Goal: Task Accomplishment & Management: Manage account settings

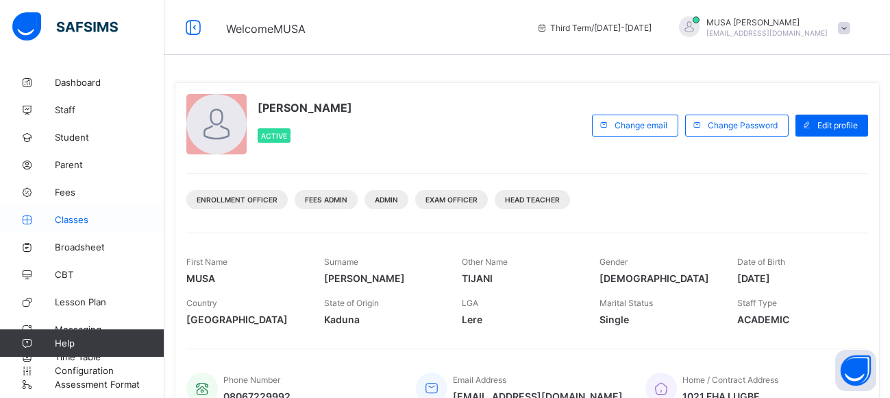
click at [73, 219] on span "Classes" at bounding box center [110, 219] width 110 height 11
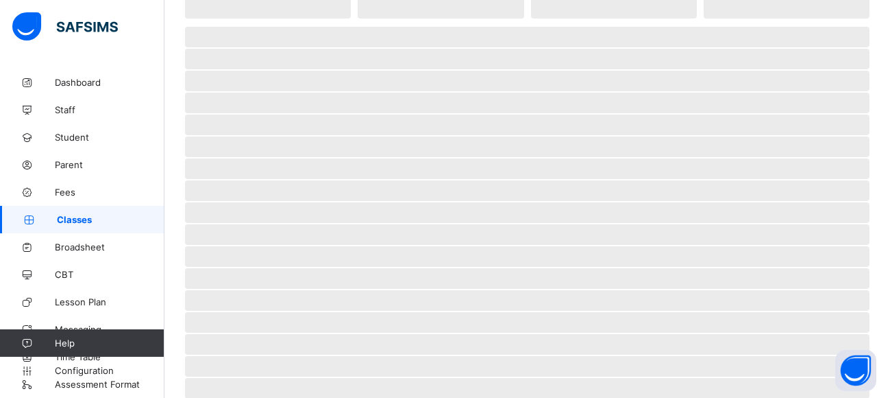
scroll to position [198, 0]
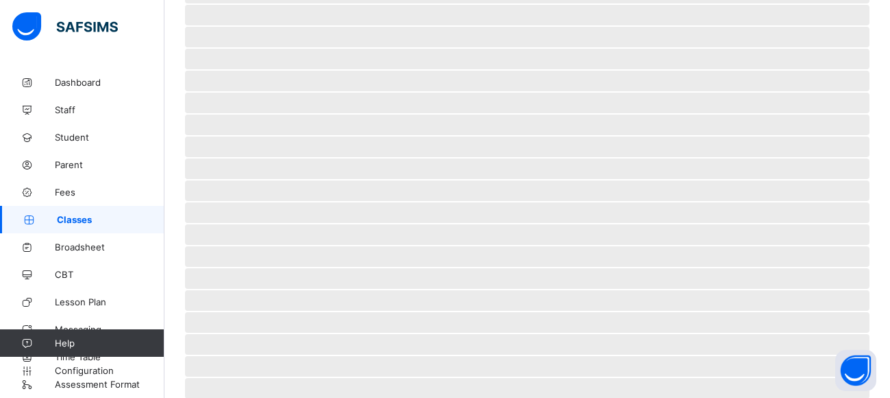
click at [106, 369] on span "Configuration" at bounding box center [109, 370] width 109 height 11
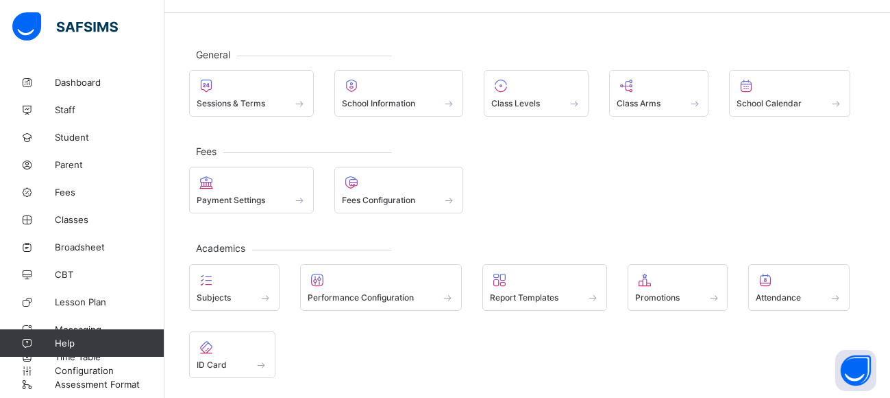
scroll to position [66, 0]
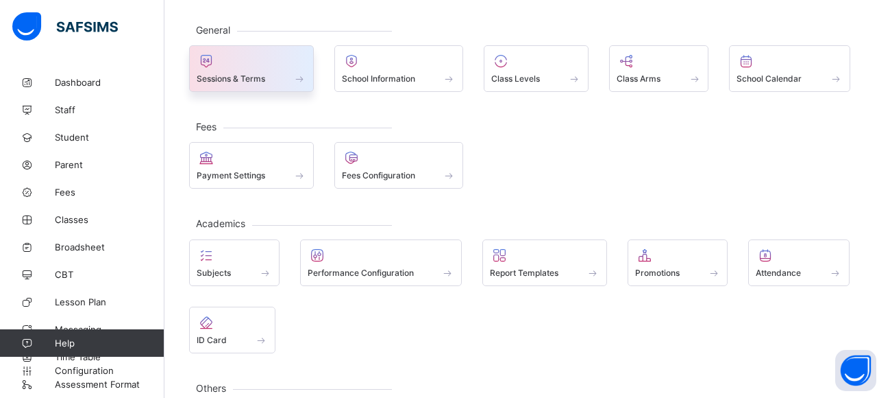
click at [291, 75] on div "Sessions & Terms" at bounding box center [252, 79] width 110 height 12
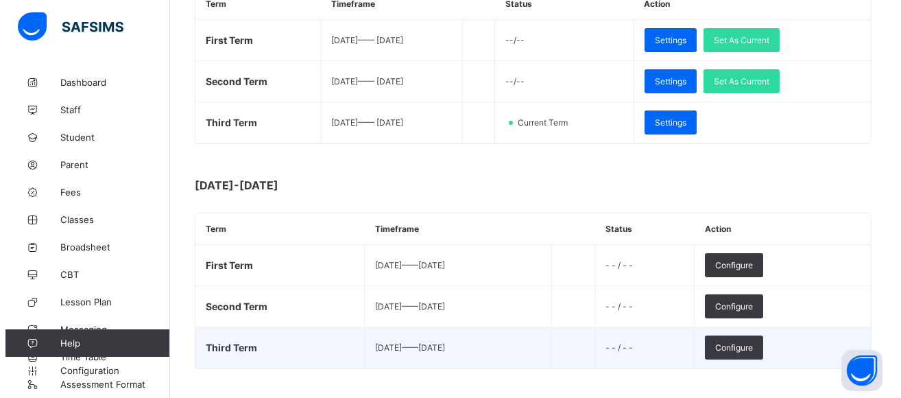
scroll to position [272, 0]
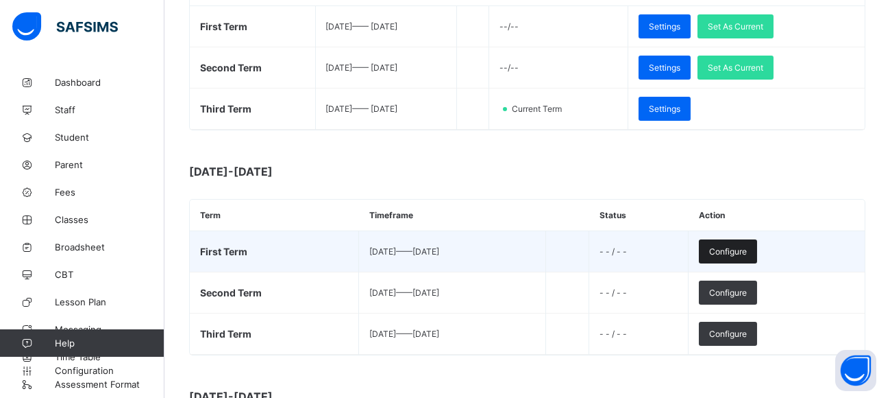
click at [747, 251] on span "Configure" at bounding box center [728, 251] width 38 height 10
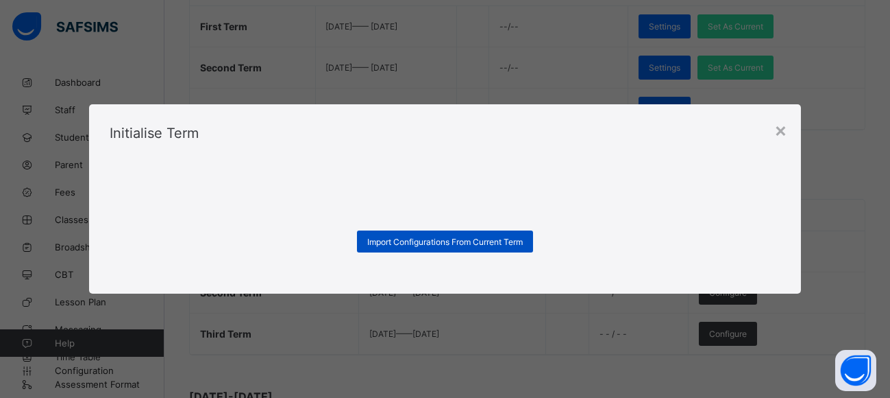
click at [407, 241] on span "Import Configurations From Current Term" at bounding box center [445, 241] width 156 height 10
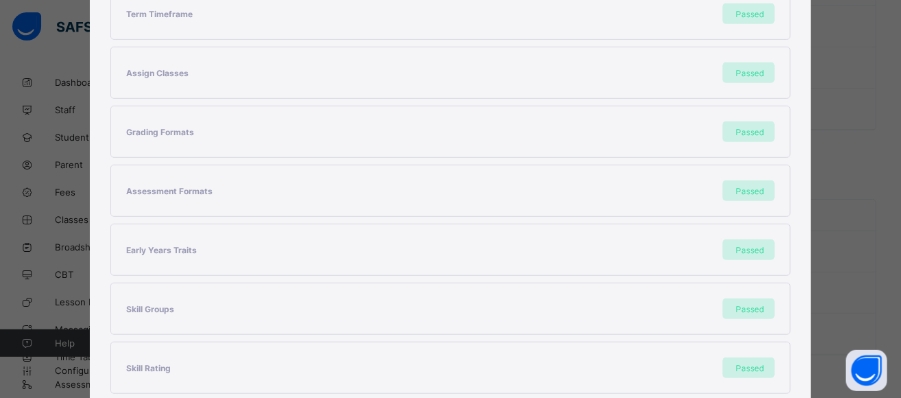
scroll to position [400, 0]
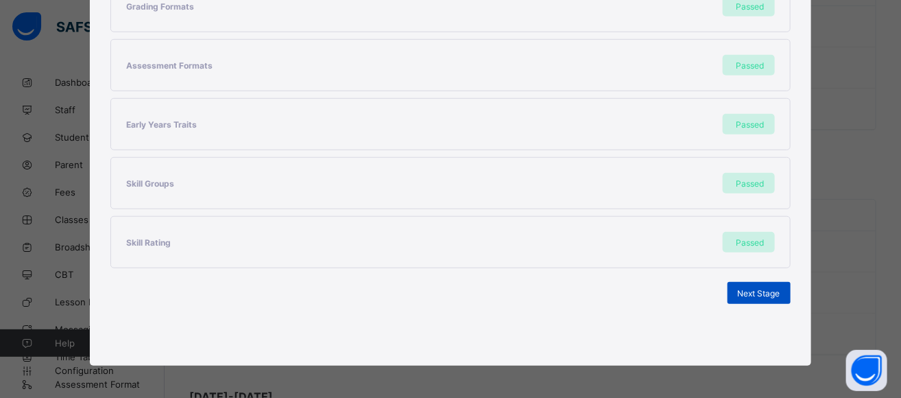
click at [757, 291] on span "Next Stage" at bounding box center [759, 293] width 42 height 10
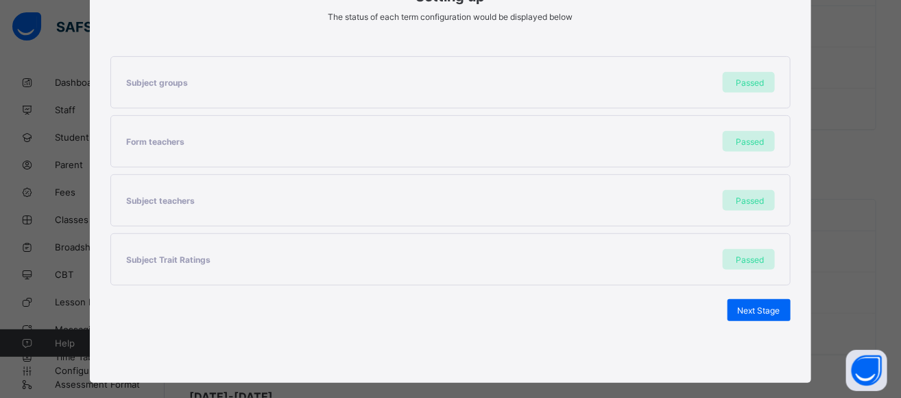
scroll to position [223, 0]
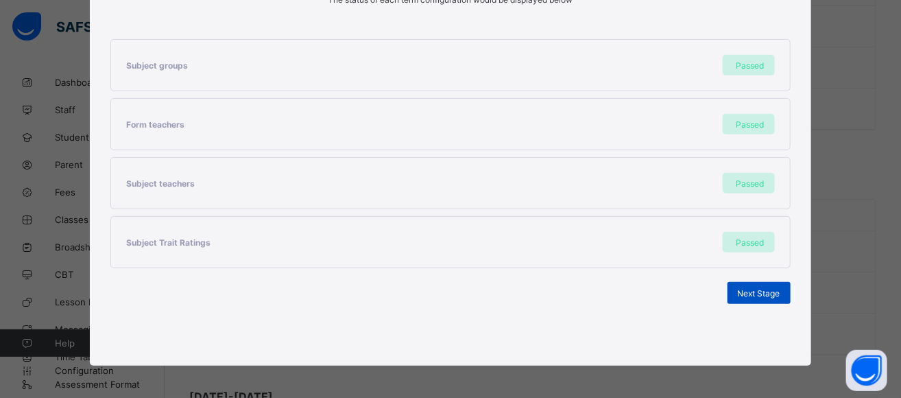
click at [733, 294] on div "Next Stage" at bounding box center [758, 293] width 63 height 22
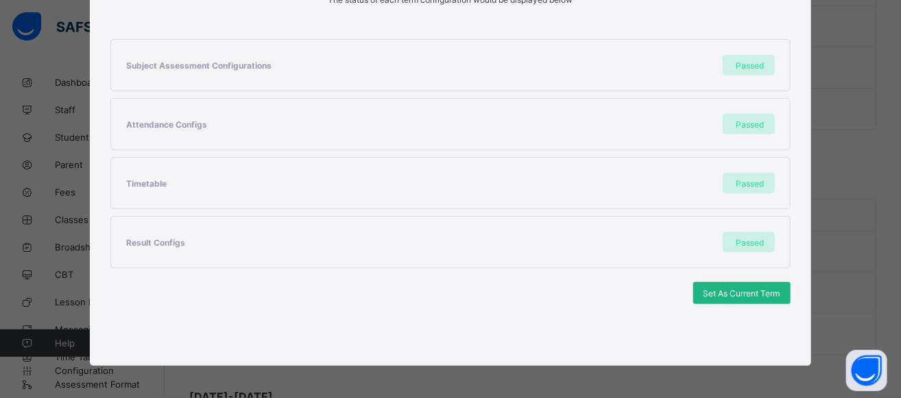
click at [748, 288] on span "Set As Current Term" at bounding box center [741, 293] width 77 height 10
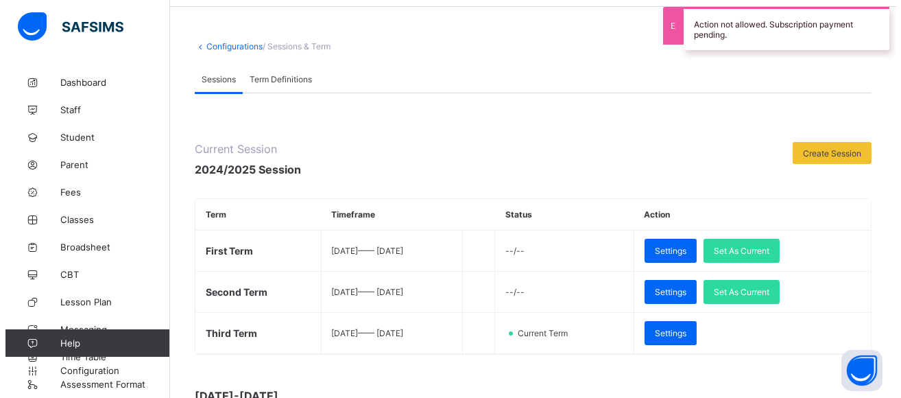
scroll to position [272, 0]
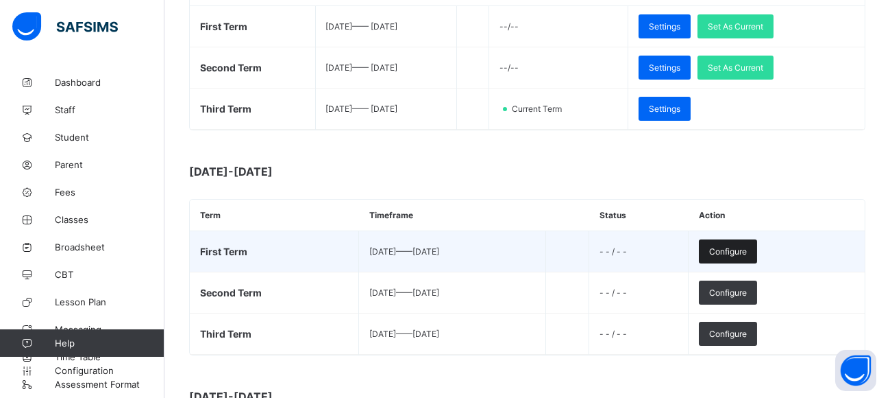
click at [747, 246] on span "Configure" at bounding box center [728, 251] width 38 height 10
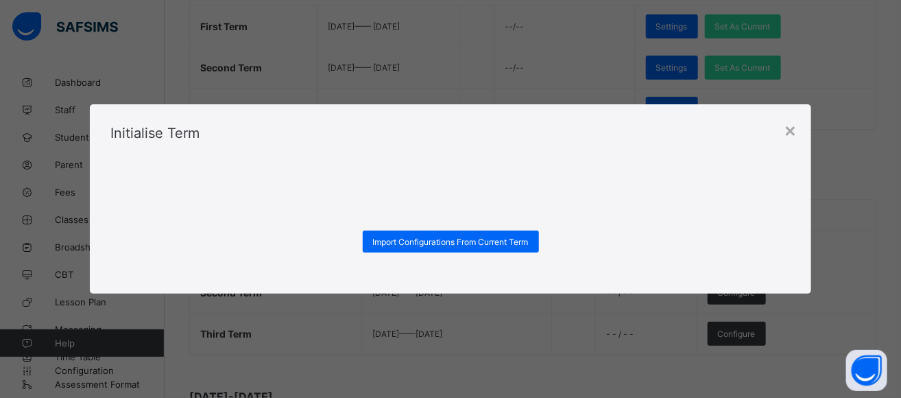
click at [422, 228] on div "Initialise Term Import Configurations From Current Term" at bounding box center [450, 198] width 720 height 189
click at [428, 243] on span "Import Configurations From Current Term" at bounding box center [451, 241] width 156 height 10
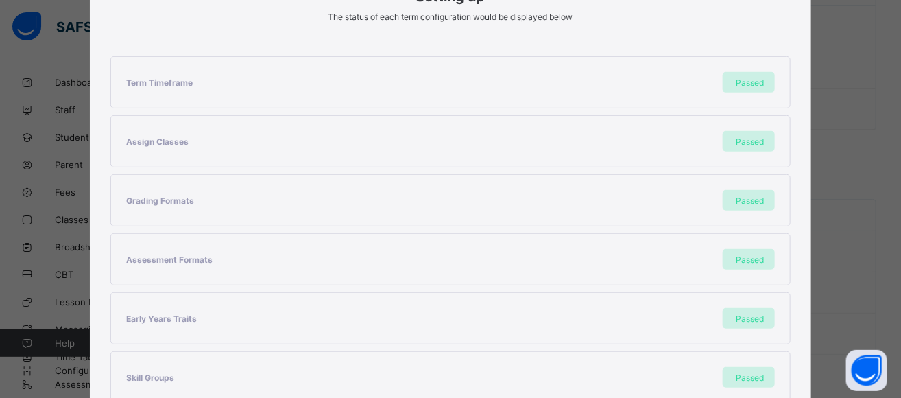
scroll to position [400, 0]
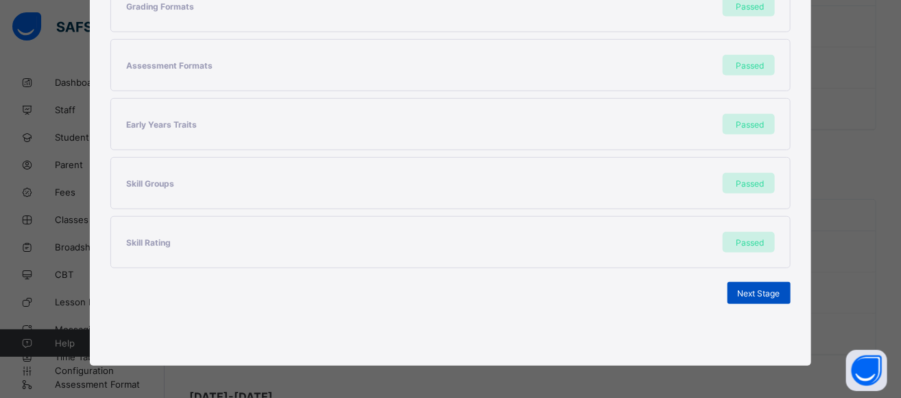
drag, startPoint x: 743, startPoint y: 277, endPoint x: 740, endPoint y: 286, distance: 9.3
click at [742, 278] on div "Term Timeframe Passed Assign Classes Passed Grading Formats Passed Assessment F…" at bounding box center [449, 83] width 679 height 483
click at [739, 288] on span "Next Stage" at bounding box center [759, 293] width 42 height 10
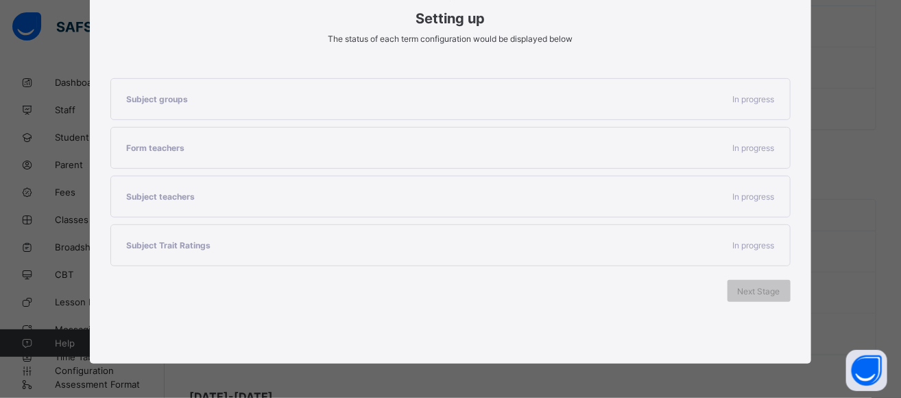
scroll to position [181, 0]
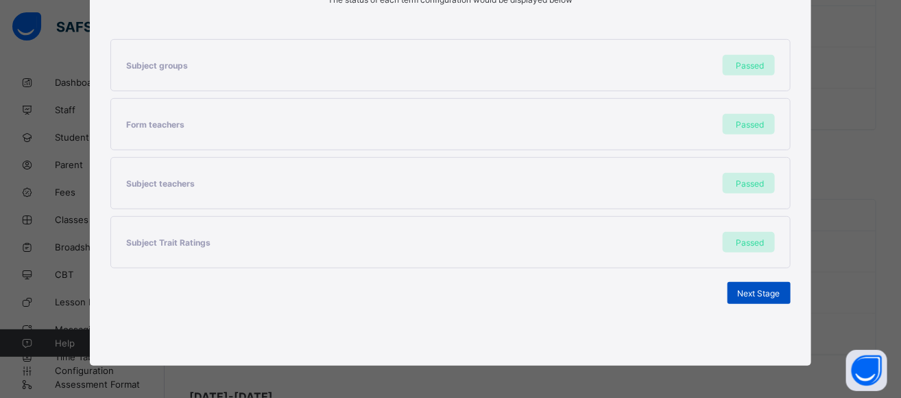
click at [755, 291] on span "Next Stage" at bounding box center [759, 293] width 42 height 10
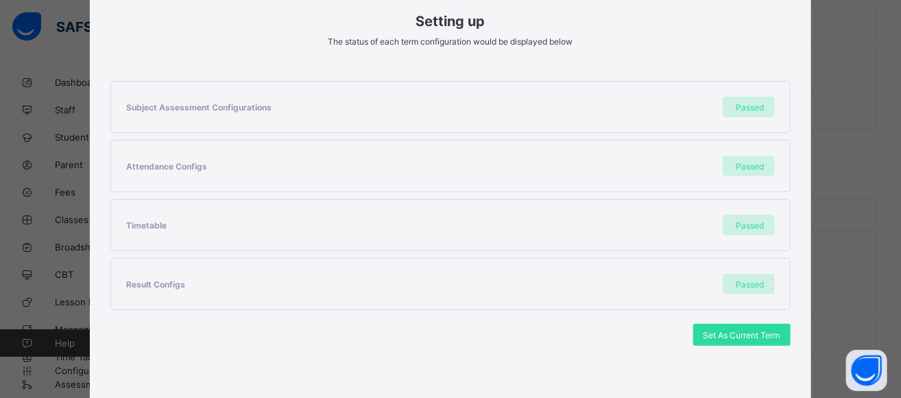
scroll to position [223, 0]
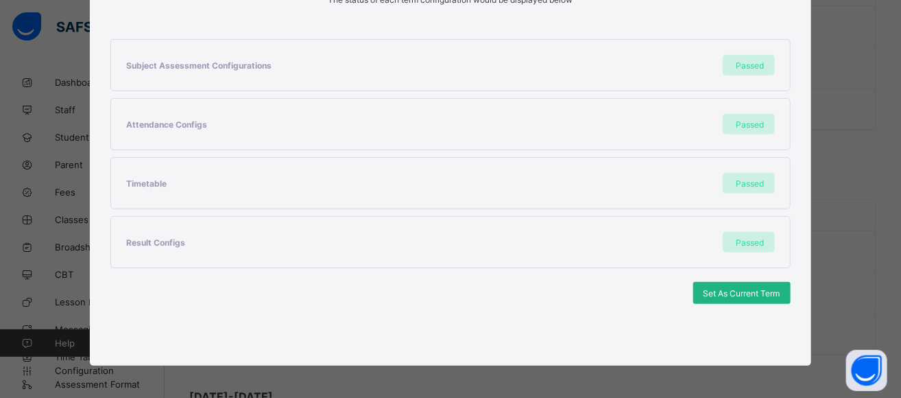
click at [732, 293] on div "Set As Current Term" at bounding box center [741, 293] width 97 height 22
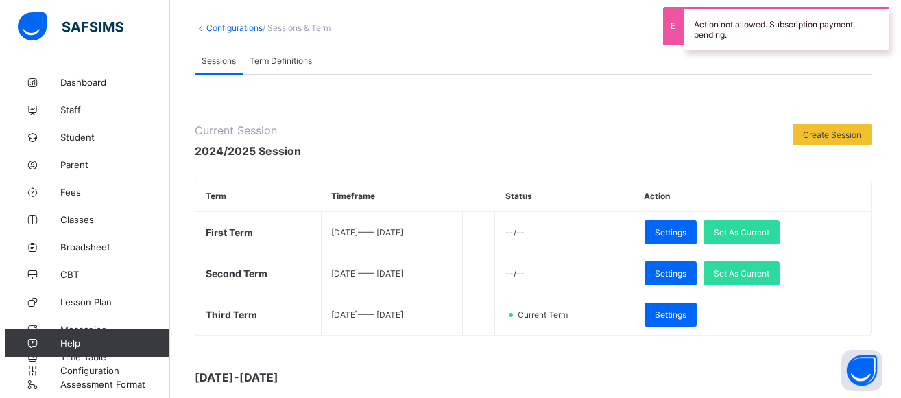
scroll to position [0, 0]
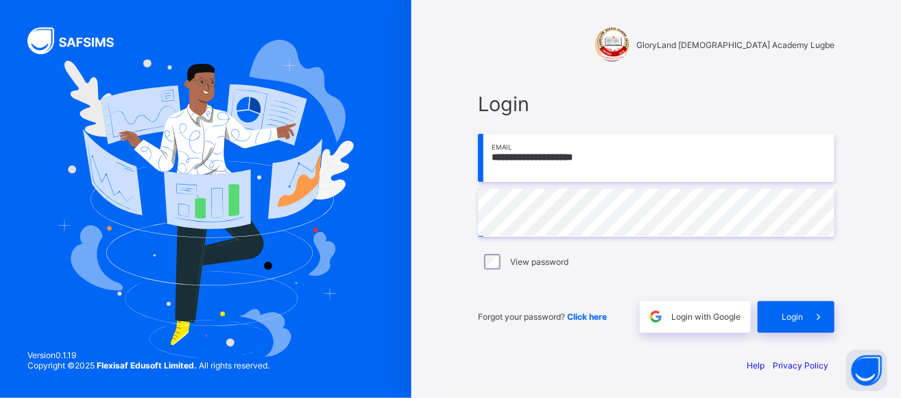
drag, startPoint x: 731, startPoint y: 243, endPoint x: 772, endPoint y: 293, distance: 65.3
click at [748, 262] on div "**********" at bounding box center [656, 212] width 356 height 241
